Goal: Task Accomplishment & Management: Complete application form

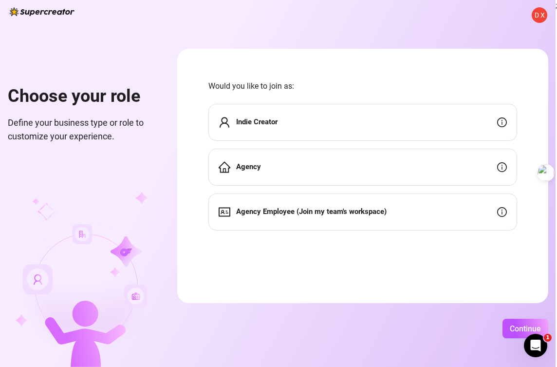
click at [341, 207] on strong "Agency Employee (Join my team's workspace)" at bounding box center [311, 211] width 151 height 9
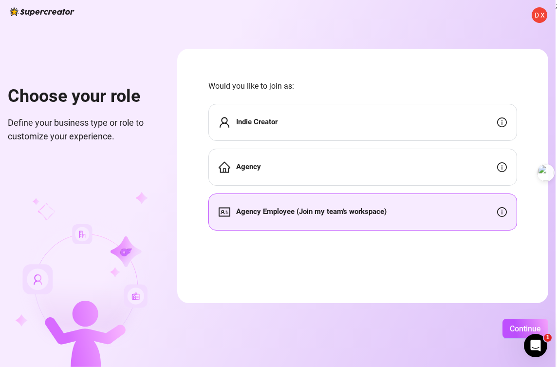
scroll to position [0, 0]
click at [510, 210] on div "Agency Employee (Join my team's workspace)" at bounding box center [363, 211] width 309 height 37
click at [513, 209] on div "Agency Employee (Join my team's workspace)" at bounding box center [363, 211] width 309 height 37
click at [507, 212] on icon "info-circle" at bounding box center [502, 212] width 10 height 10
click at [541, 324] on span "Continue" at bounding box center [525, 328] width 31 height 9
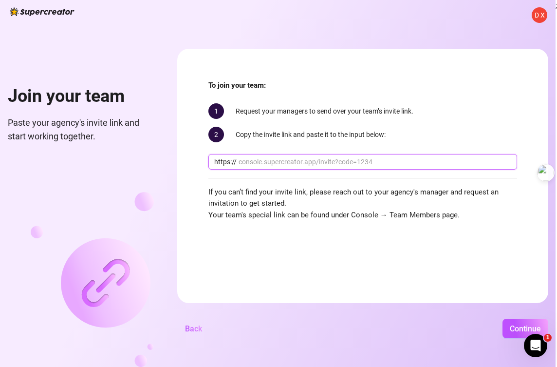
click at [330, 158] on input "text" at bounding box center [375, 161] width 273 height 11
paste input "console.supercreator.app/invite?code=Y8vLRAwdmmbAYS8ie2Vf3SdM9hD3&workspace=Daz…"
type input "console.supercreator.app/invite?code=Y8vLRAwdmmbAYS8ie2Vf3SdM9hD3&workspace=Daz…"
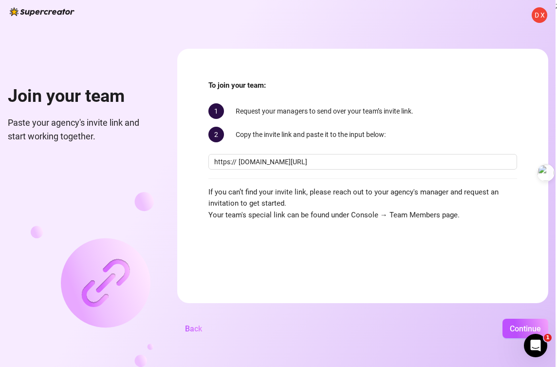
click at [494, 306] on div "D X Join your team Paste your agency's invite link and start working together. …" at bounding box center [278, 183] width 556 height 367
click at [535, 326] on span "Continue" at bounding box center [525, 328] width 31 height 9
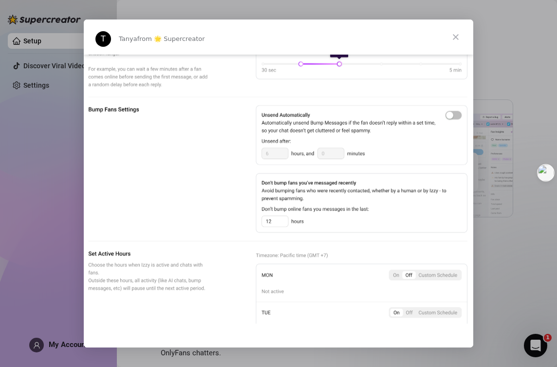
scroll to position [397, 0]
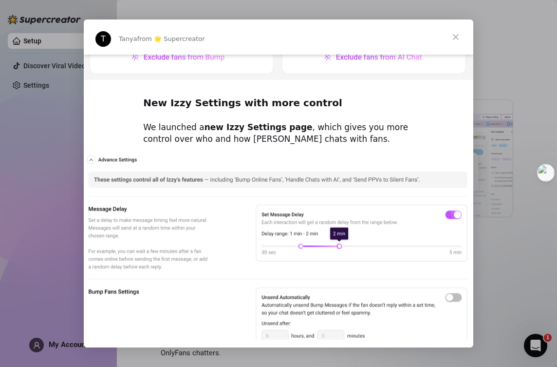
click at [456, 33] on span "Close" at bounding box center [456, 36] width 35 height 35
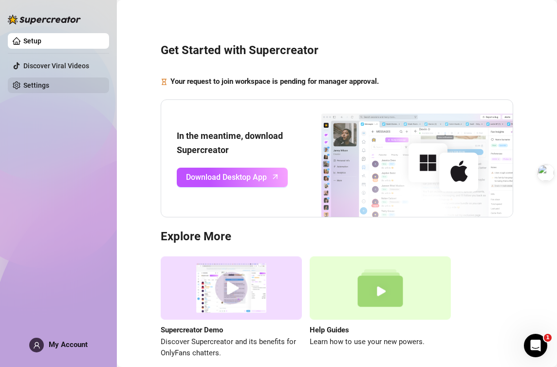
scroll to position [0, 0]
click at [49, 86] on link "Settings" at bounding box center [36, 85] width 26 height 8
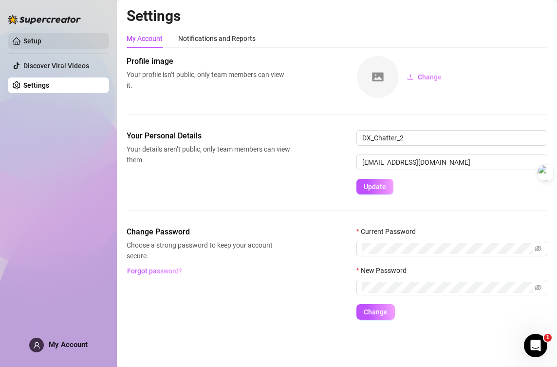
click at [41, 41] on link "Setup" at bounding box center [32, 41] width 18 height 8
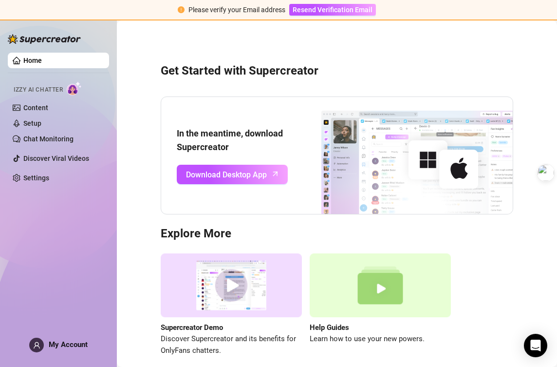
click at [42, 61] on link "Home" at bounding box center [32, 61] width 19 height 8
click at [65, 142] on link "Chat Monitoring" at bounding box center [48, 139] width 50 height 8
